Goal: Task Accomplishment & Management: Complete application form

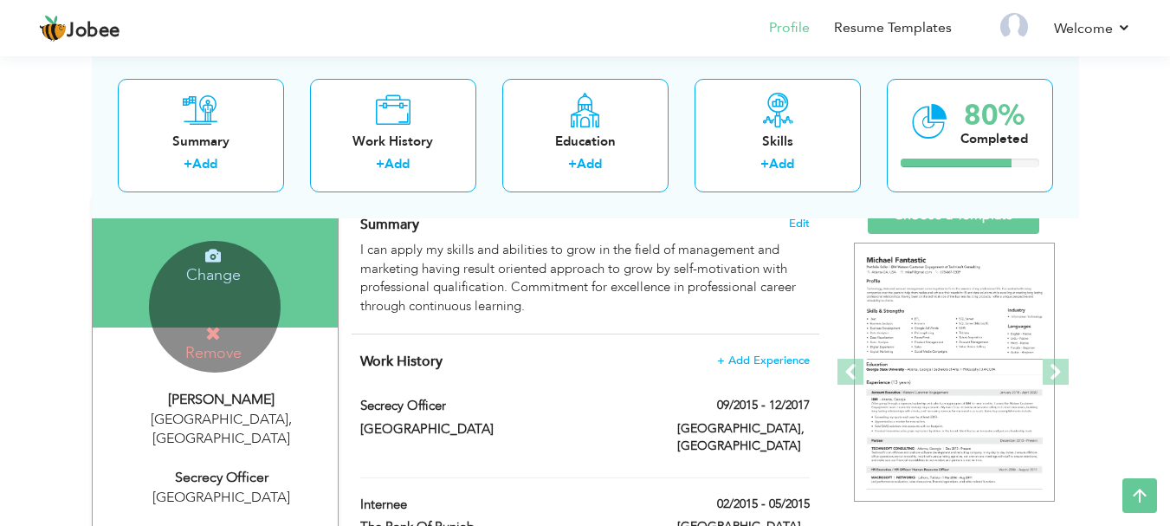
click at [203, 338] on h4 "Remove" at bounding box center [214, 343] width 124 height 37
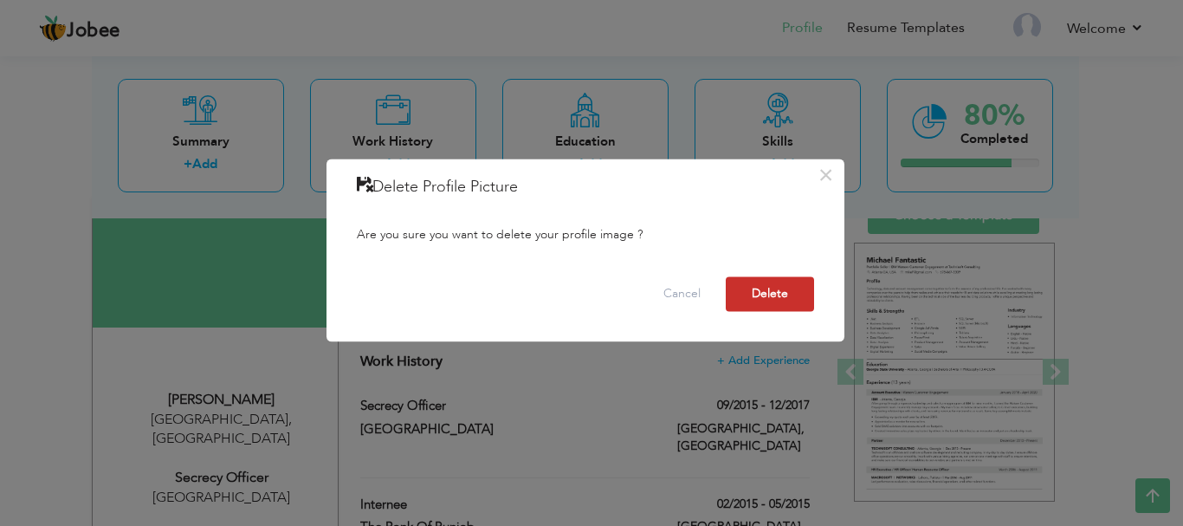
click at [779, 286] on button "Delete" at bounding box center [770, 293] width 88 height 35
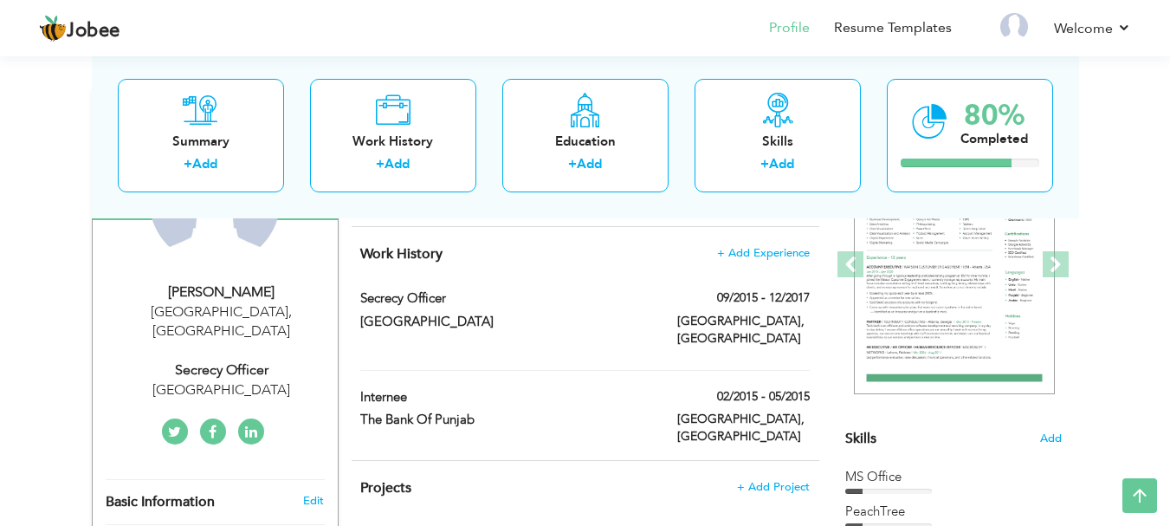
scroll to position [130, 0]
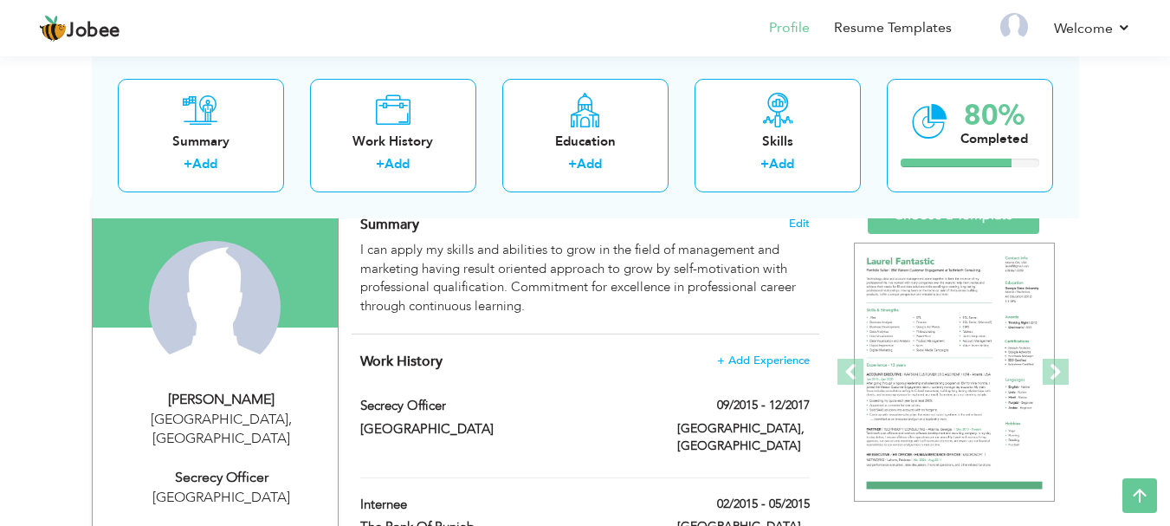
drag, startPoint x: 1177, startPoint y: 197, endPoint x: 566, endPoint y: 498, distance: 680.4
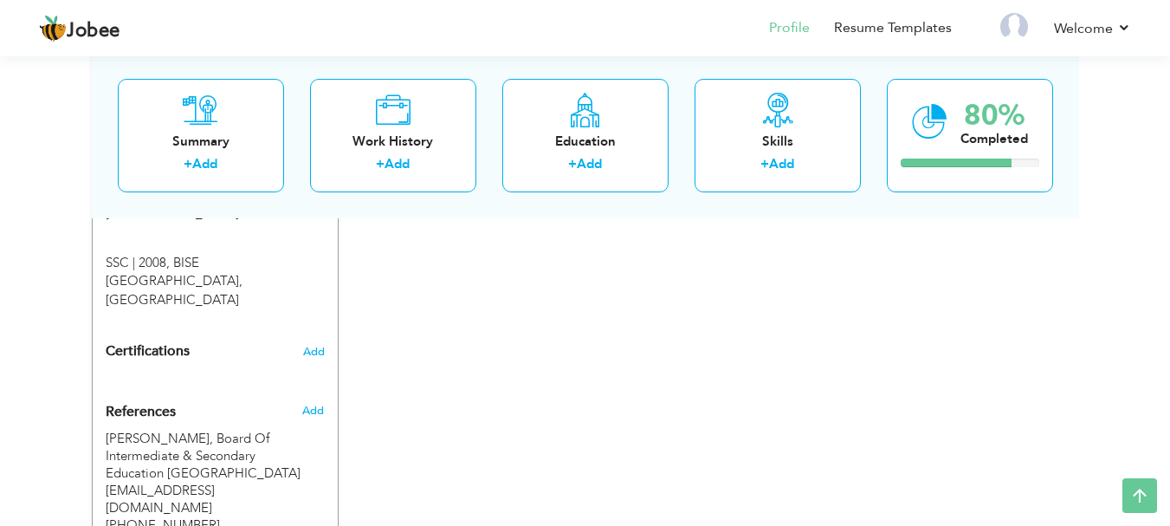
scroll to position [1040, 0]
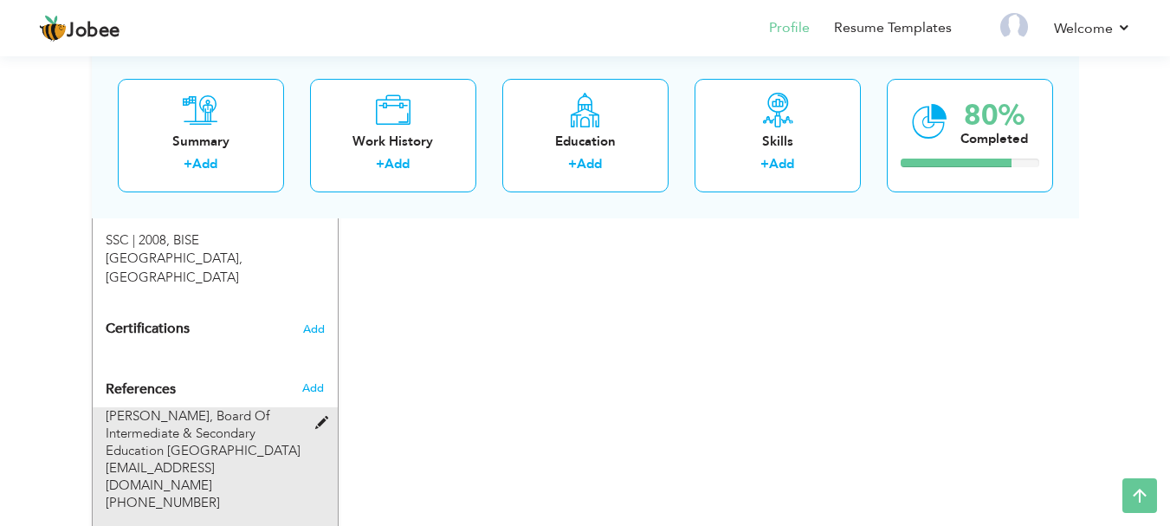
click at [324, 417] on span at bounding box center [326, 423] width 22 height 13
type input "[PERSON_NAME]"
type input "Board Of Intermediate & Secondary Education [GEOGRAPHIC_DATA]"
type input "[EMAIL_ADDRESS][DOMAIN_NAME]"
type input "[PHONE_NUMBER]"
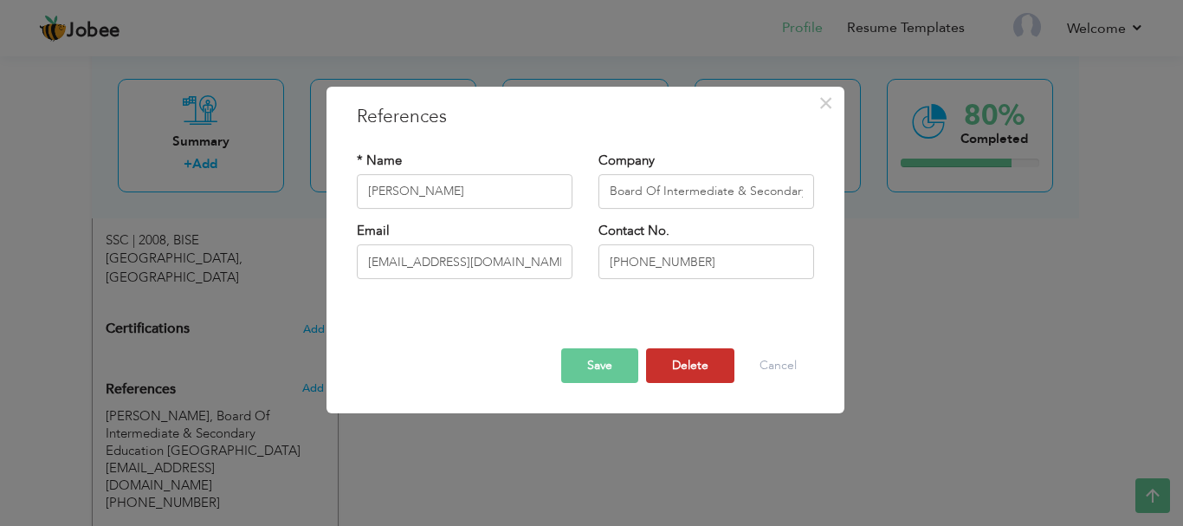
click at [674, 372] on button "Delete" at bounding box center [690, 365] width 88 height 35
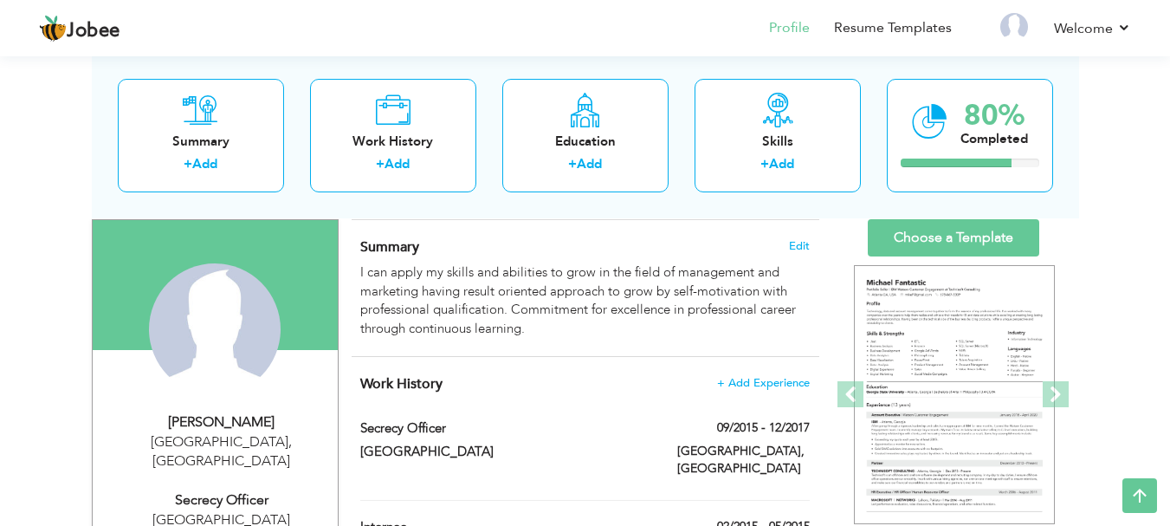
scroll to position [105, 0]
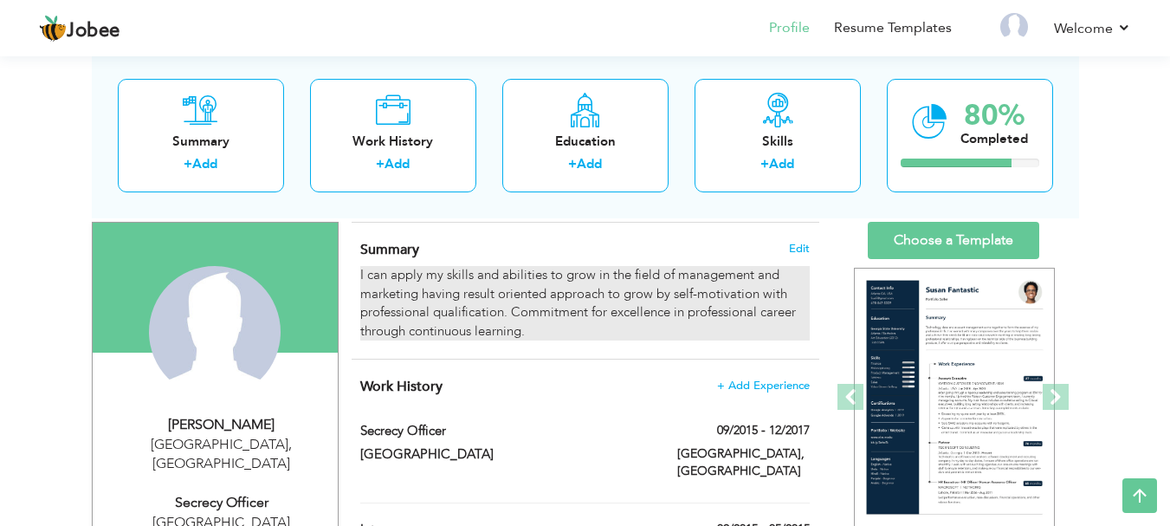
click at [707, 300] on div "I can apply my skills and abilities to grow in the field of management and mark…" at bounding box center [584, 303] width 449 height 74
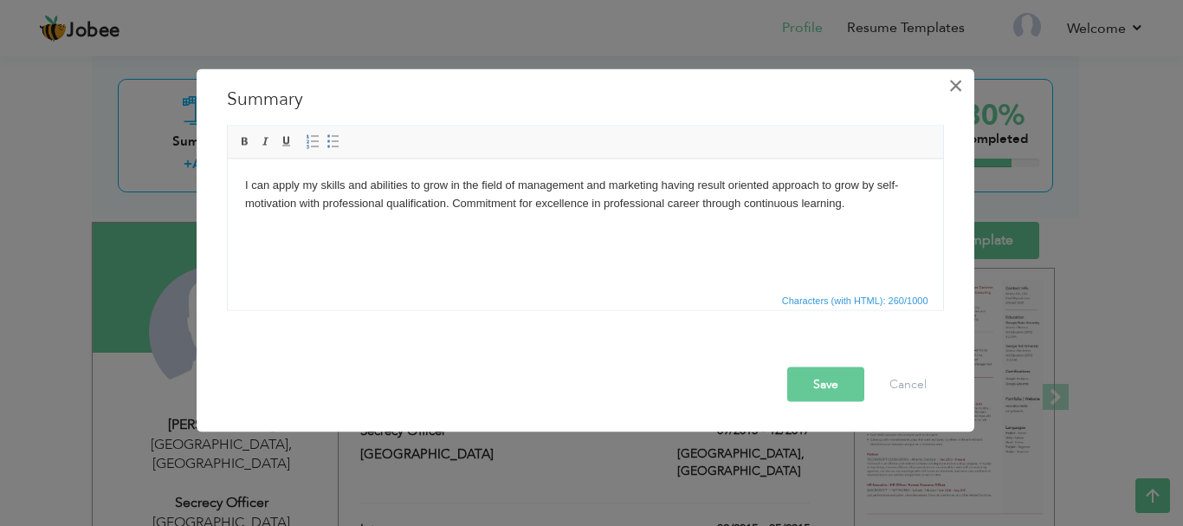
click at [964, 81] on button "×" at bounding box center [956, 85] width 28 height 28
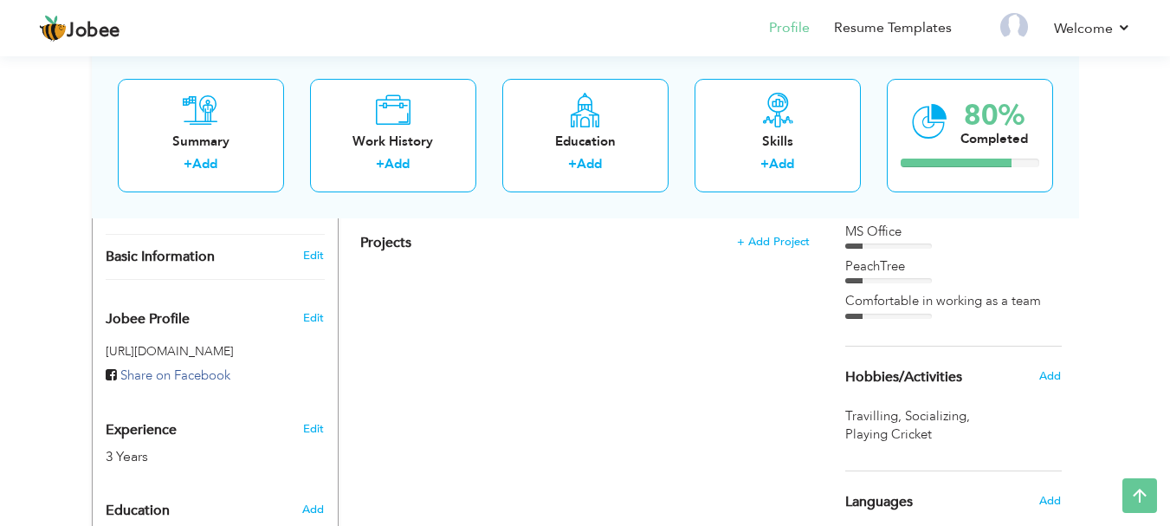
scroll to position [486, 0]
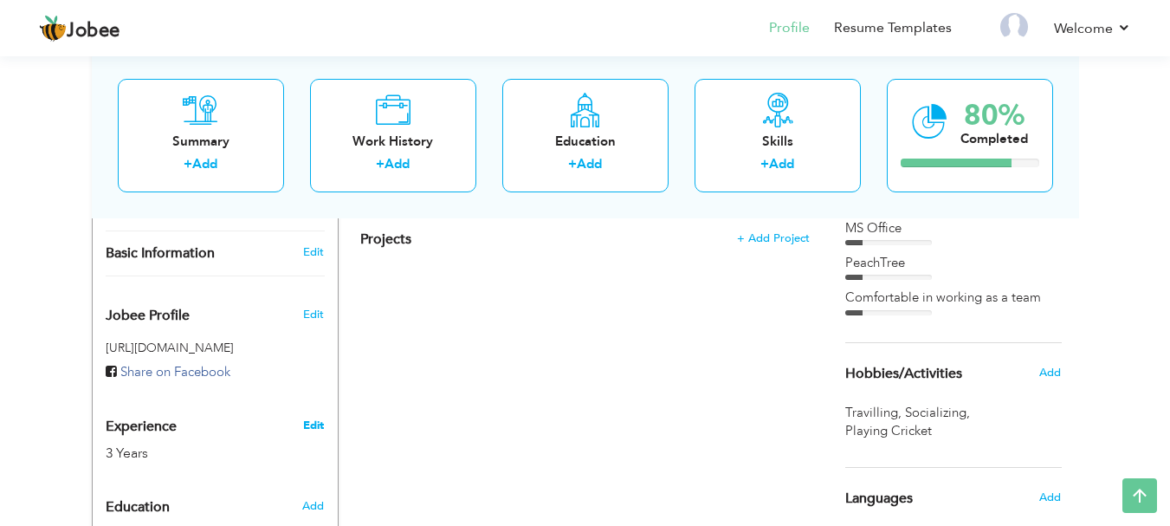
click at [310, 417] on link "Edit" at bounding box center [313, 425] width 21 height 16
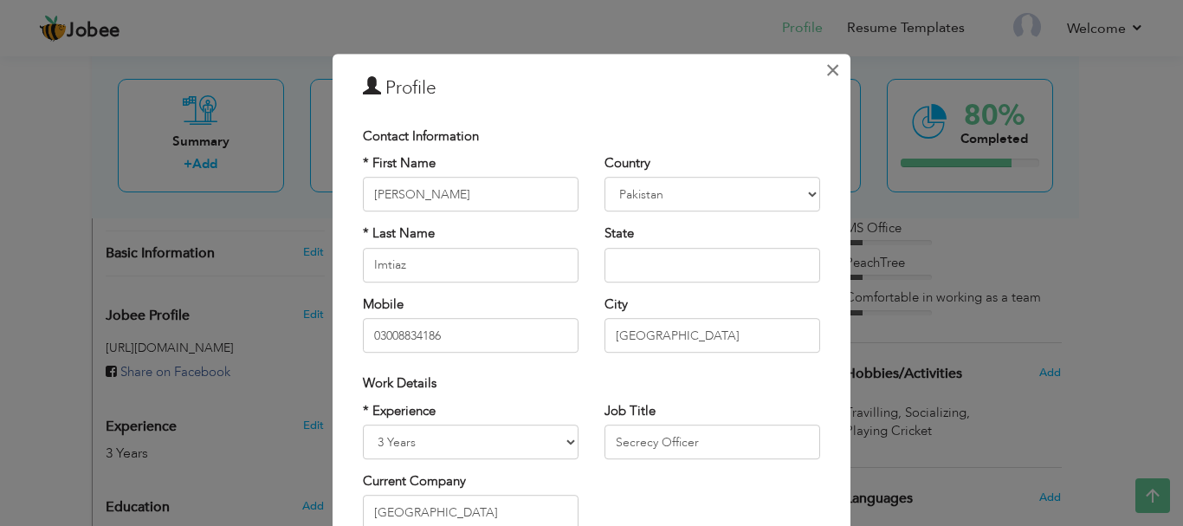
click at [830, 61] on span "×" at bounding box center [832, 70] width 15 height 31
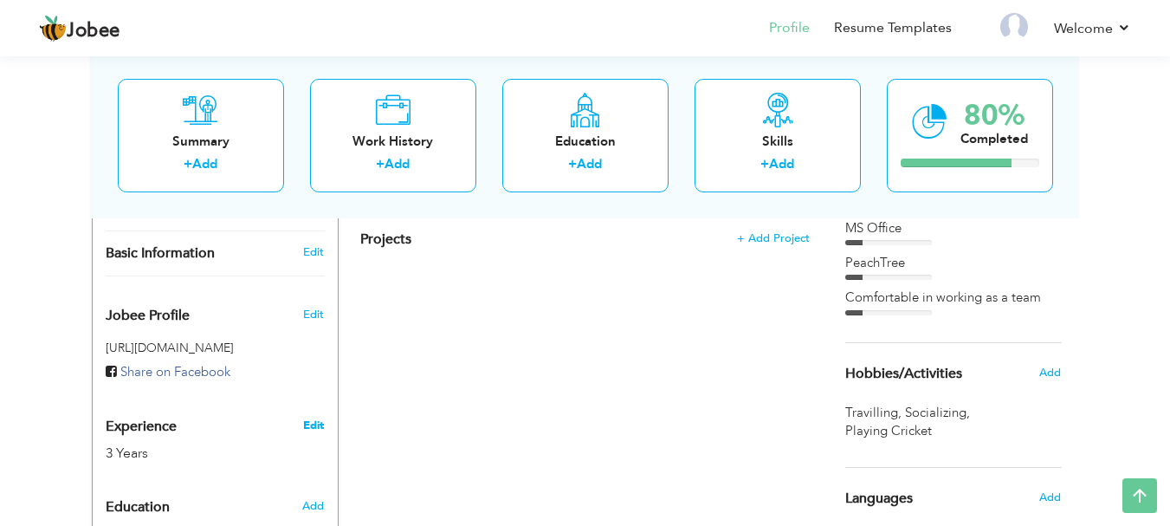
click at [315, 417] on link "Edit" at bounding box center [313, 425] width 21 height 16
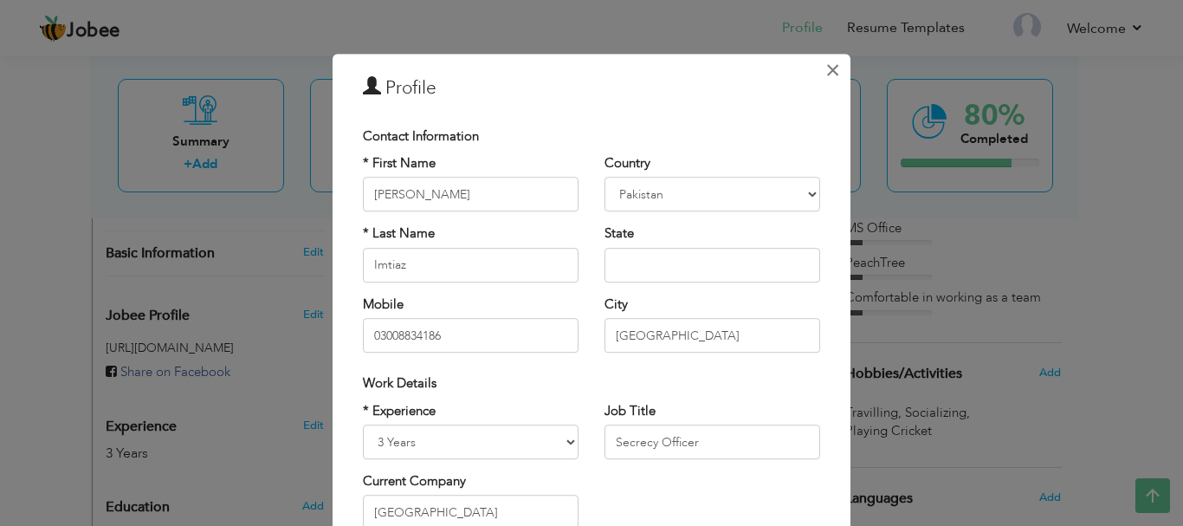
click at [826, 79] on span "×" at bounding box center [832, 70] width 15 height 31
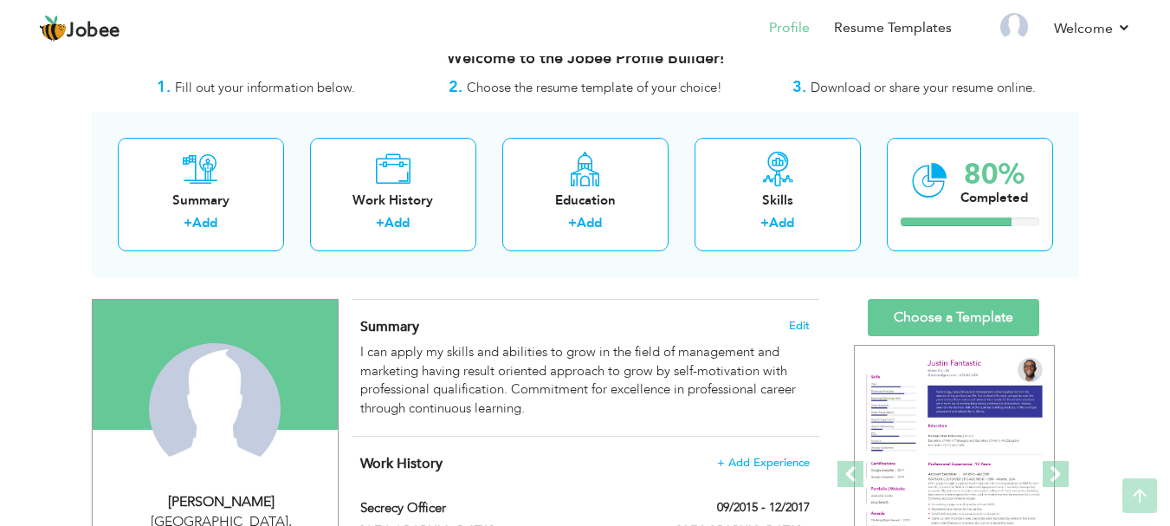
scroll to position [0, 0]
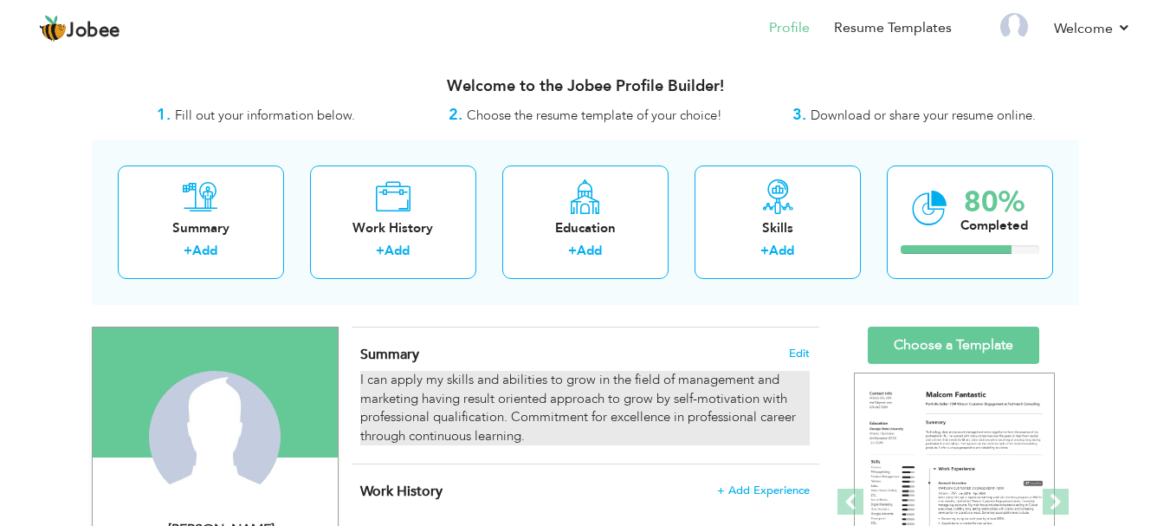
click at [522, 407] on div "I can apply my skills and abilities to grow in the field of management and mark…" at bounding box center [584, 408] width 449 height 74
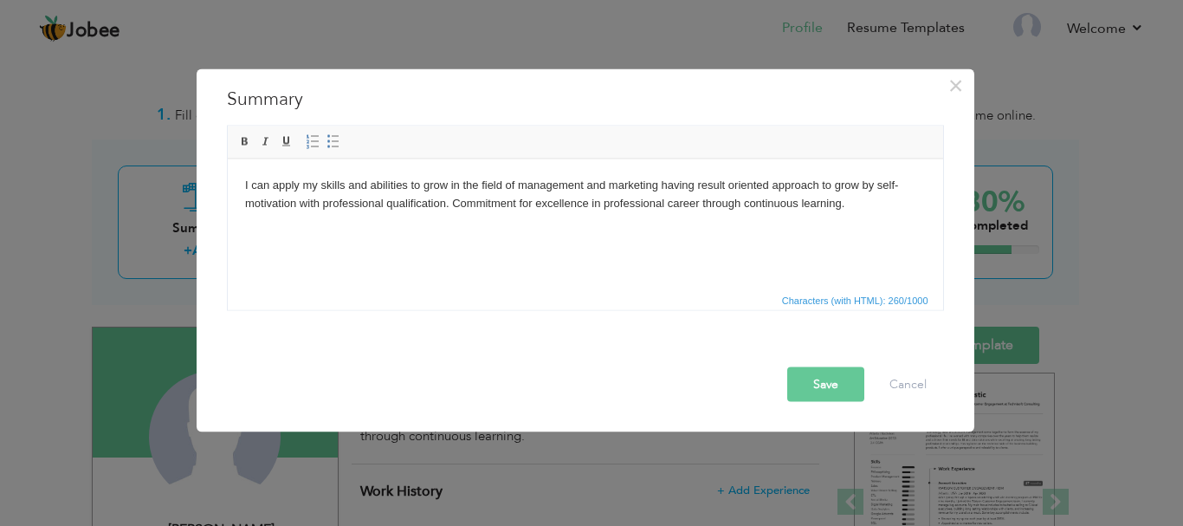
click at [1111, 292] on div "× Summary I can apply my skills and abilities to grow in the field of managemen…" at bounding box center [591, 263] width 1183 height 526
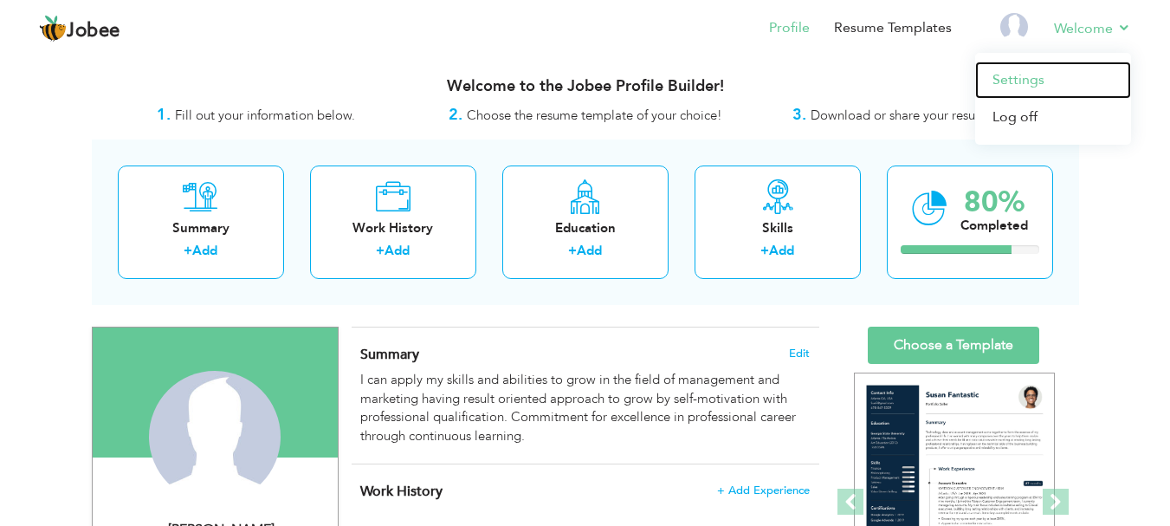
click at [1069, 77] on link "Settings" at bounding box center [1053, 79] width 156 height 37
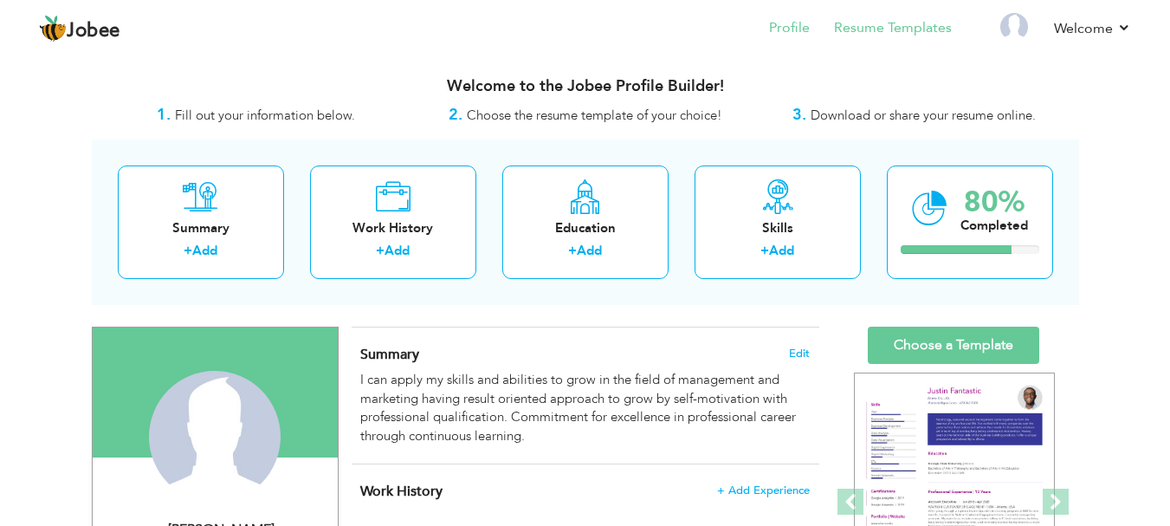
click at [874, 48] on li "Resume Templates" at bounding box center [881, 29] width 142 height 47
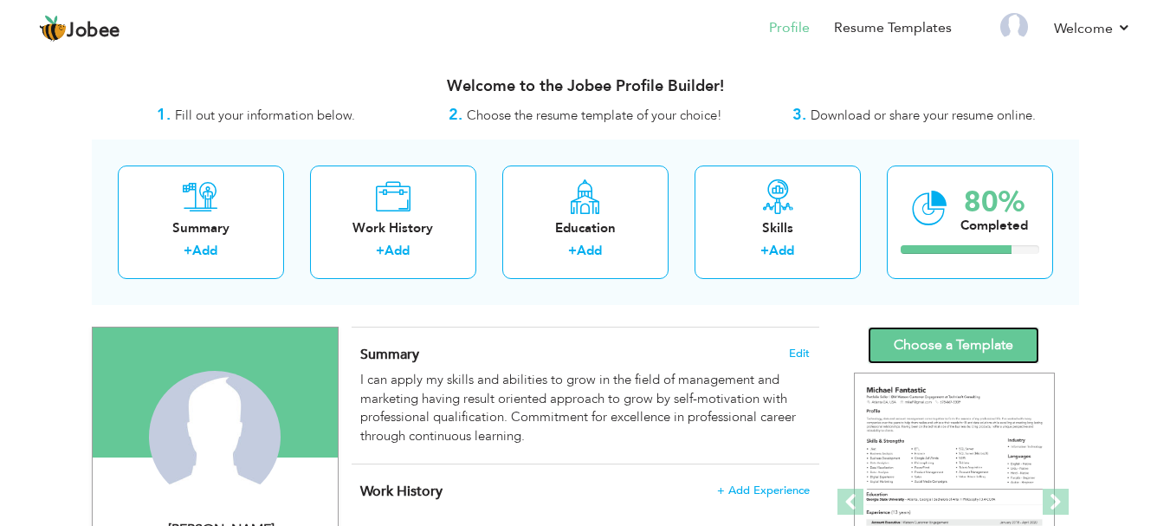
click at [962, 337] on link "Choose a Template" at bounding box center [953, 344] width 171 height 37
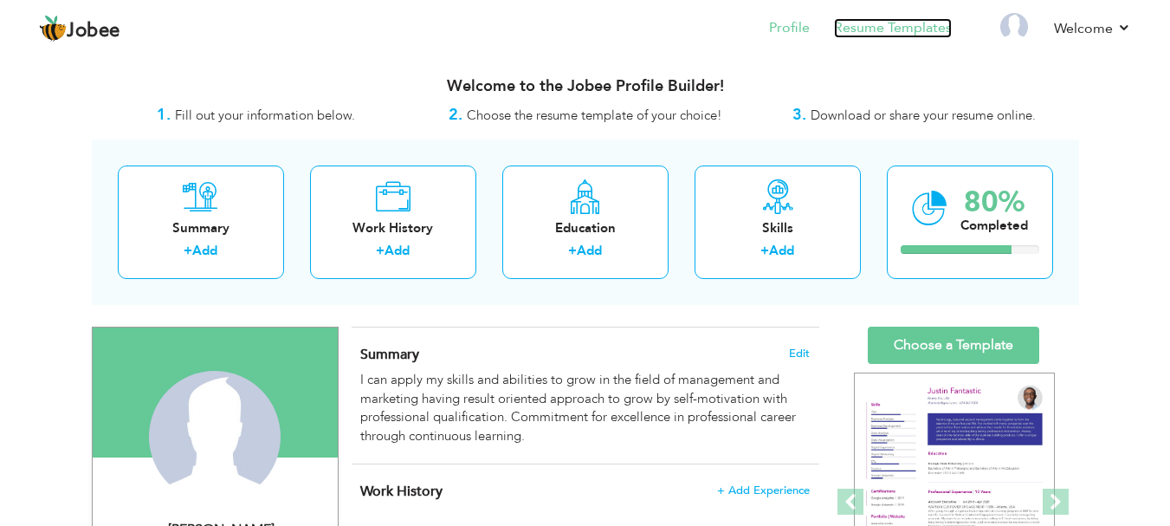
click at [885, 33] on link "Resume Templates" at bounding box center [893, 28] width 118 height 20
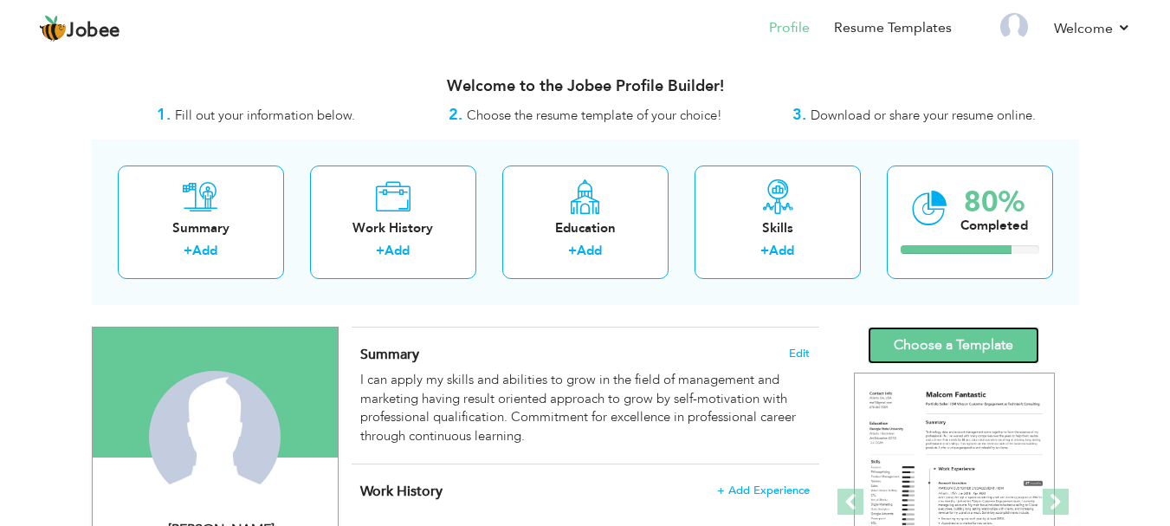
click at [939, 337] on link "Choose a Template" at bounding box center [953, 344] width 171 height 37
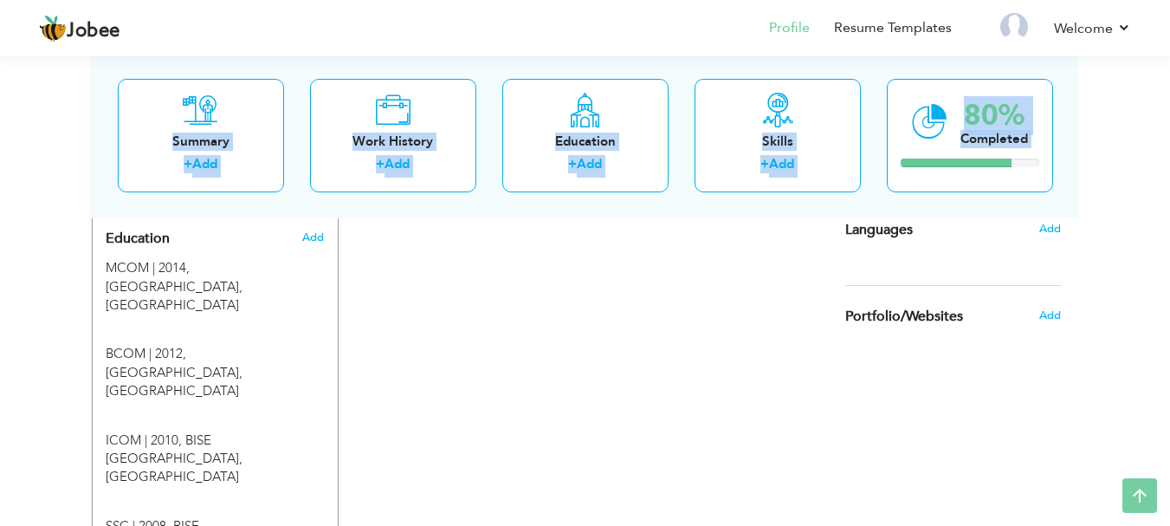
scroll to position [891, 0]
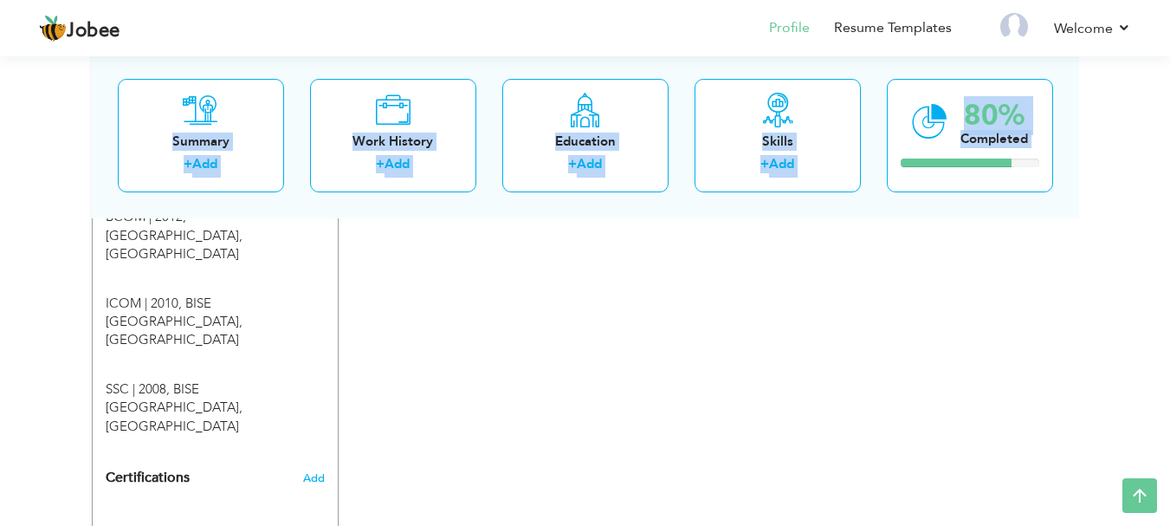
drag, startPoint x: 269, startPoint y: 71, endPoint x: 623, endPoint y: 404, distance: 486.4
click at [623, 404] on div "CV Import Profile Strength 0% Select an Item from right menu Work History * Job…" at bounding box center [586, 31] width 494 height 1192
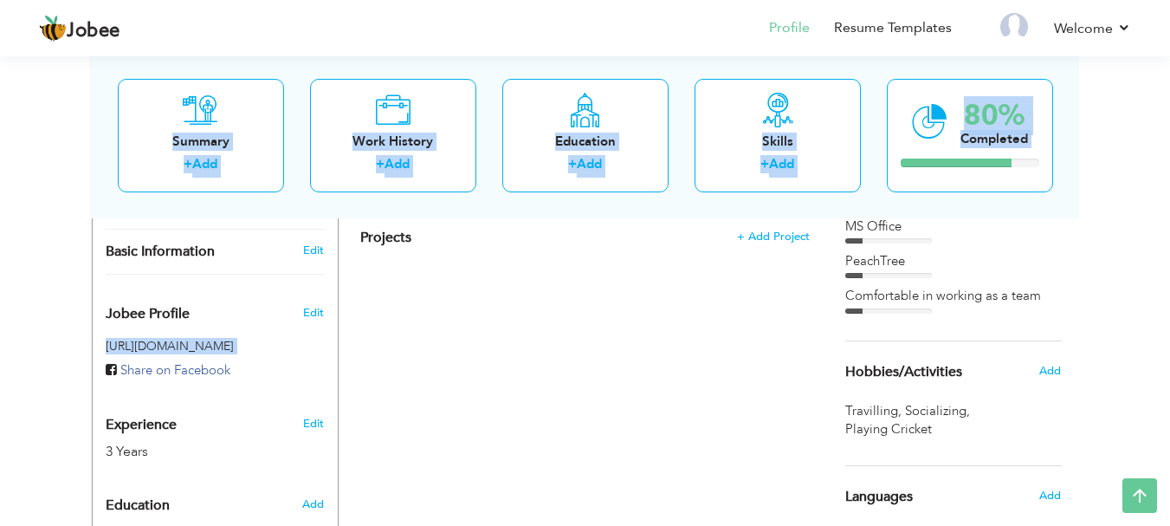
scroll to position [0, 0]
